Goal: Transaction & Acquisition: Purchase product/service

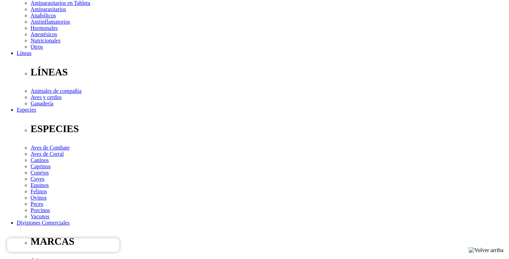
scroll to position [167, 0]
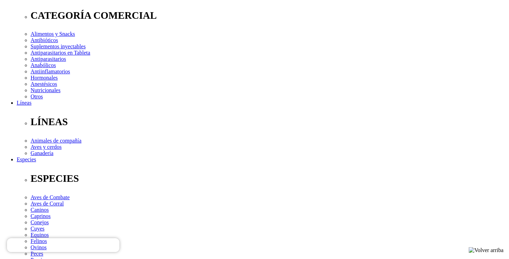
scroll to position [117, 0]
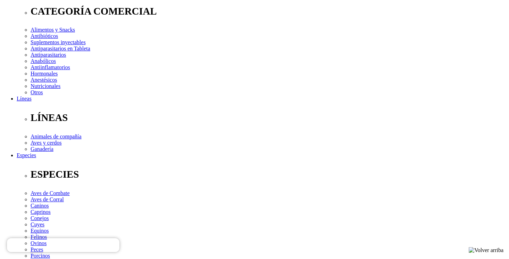
click at [150, 116] on link at bounding box center [150, 116] width 0 height 0
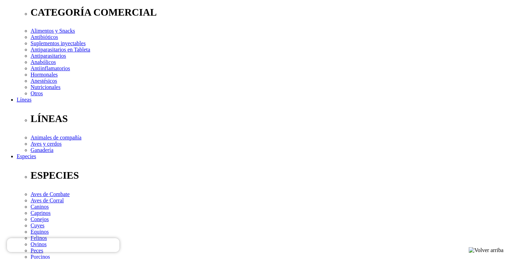
scroll to position [120, 0]
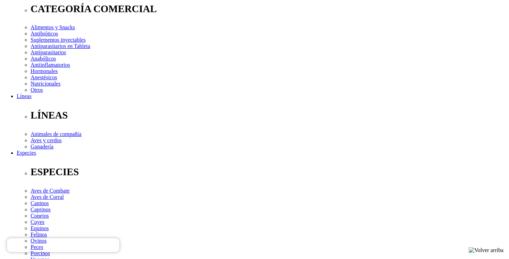
select select "26"
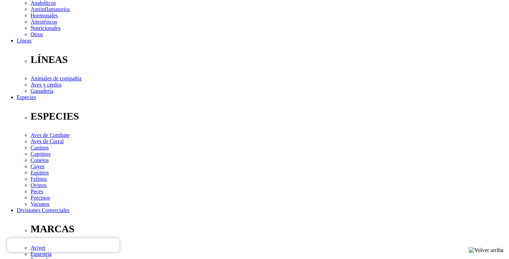
scroll to position [174, 0]
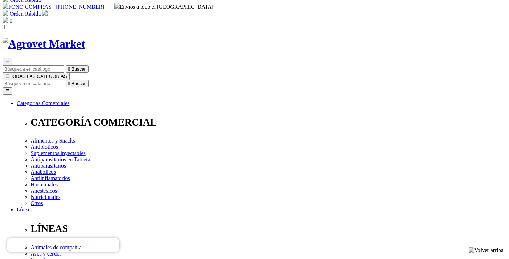
scroll to position [0, 0]
